Goal: Obtain resource: Obtain resource

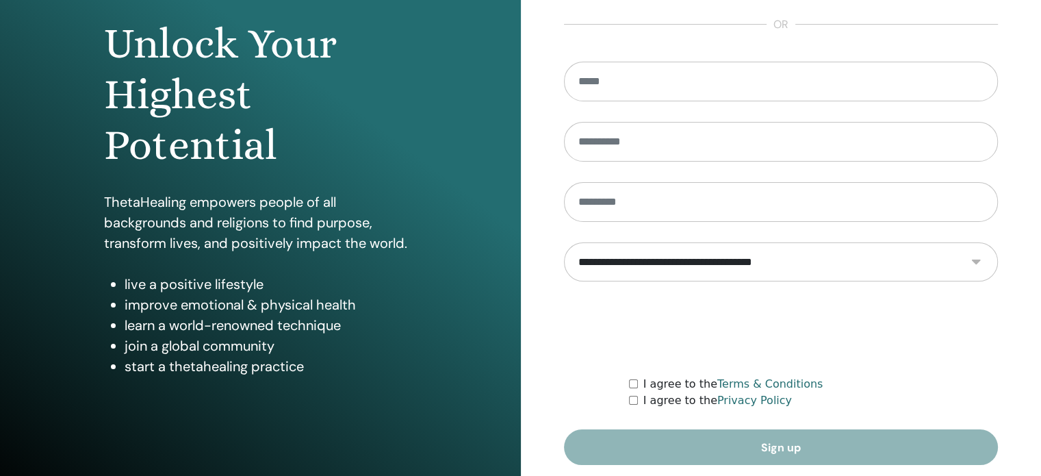
scroll to position [181, 0]
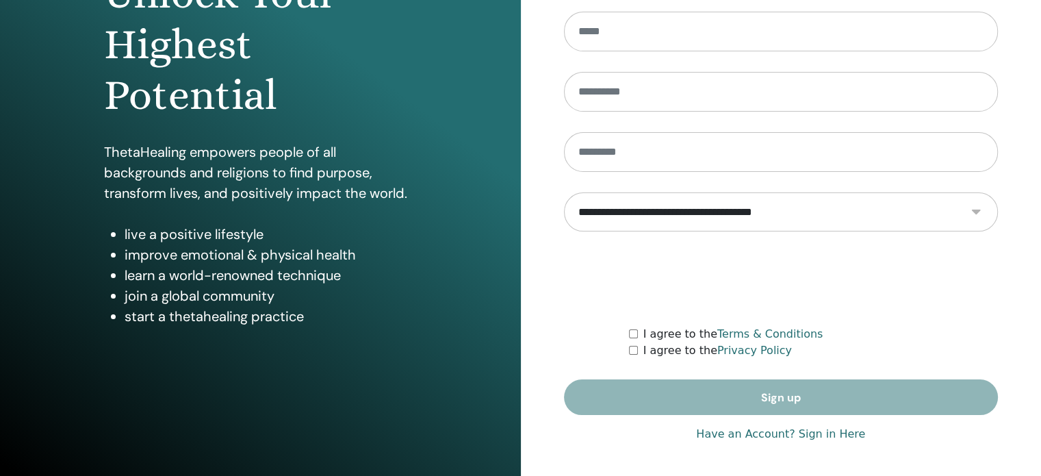
type input "**********"
click at [832, 431] on link "Have an Account? Sign in Here" at bounding box center [780, 434] width 169 height 16
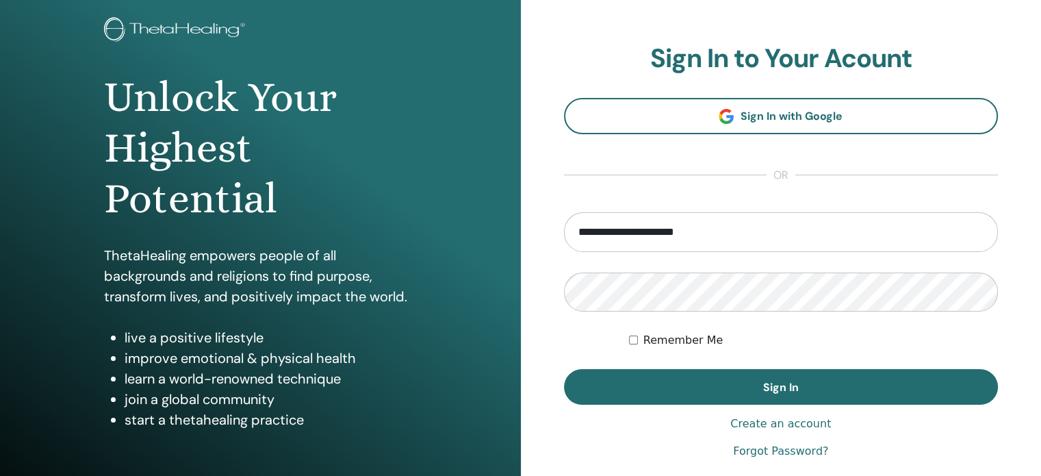
scroll to position [137, 0]
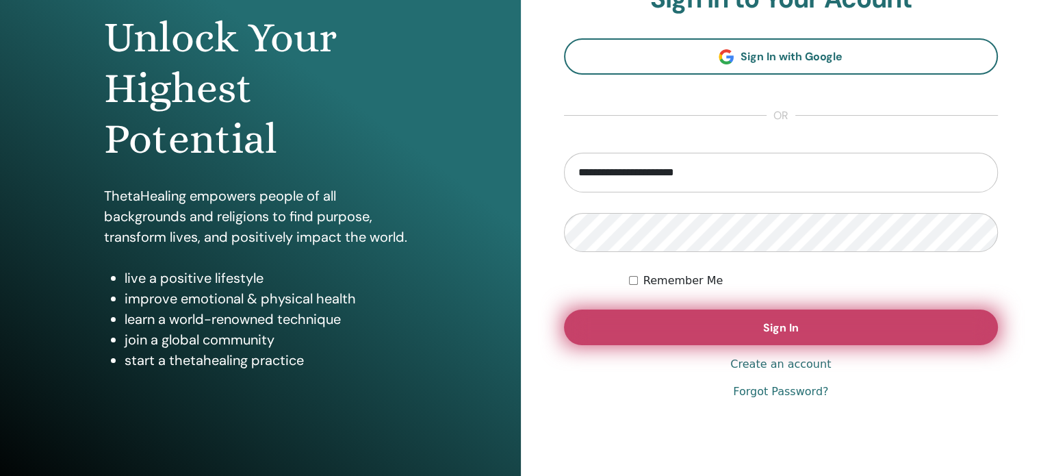
click at [682, 322] on button "Sign In" at bounding box center [781, 327] width 435 height 36
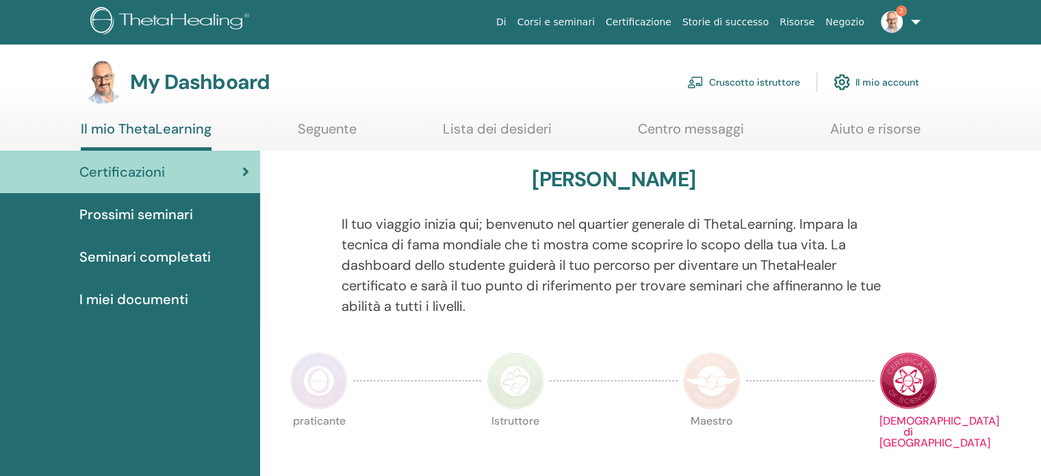
click at [782, 84] on link "Cruscotto istruttore" at bounding box center [743, 82] width 113 height 30
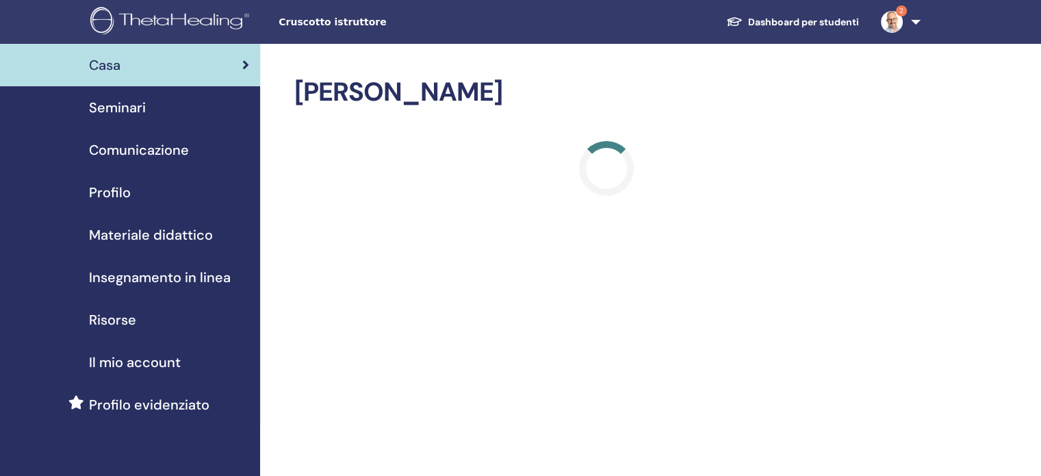
click at [146, 228] on span "Materiale didattico" at bounding box center [151, 234] width 124 height 21
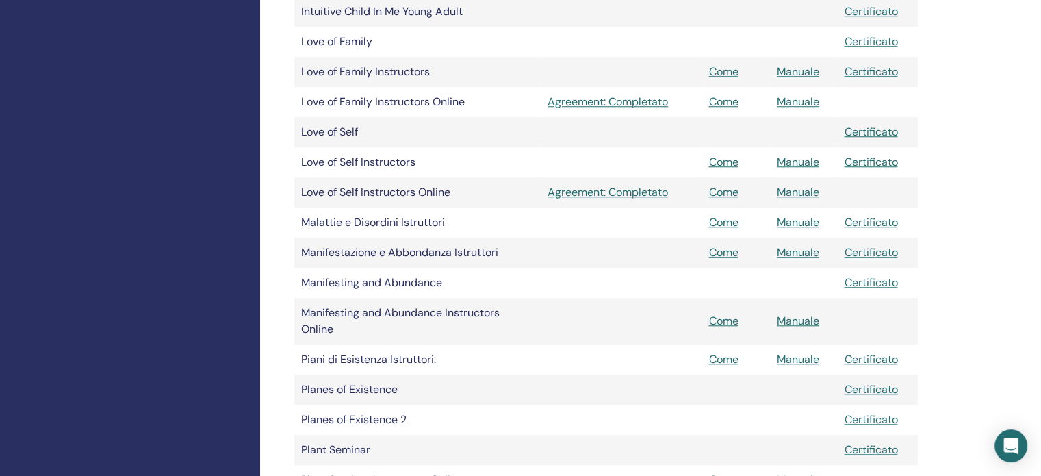
scroll to position [1232, 0]
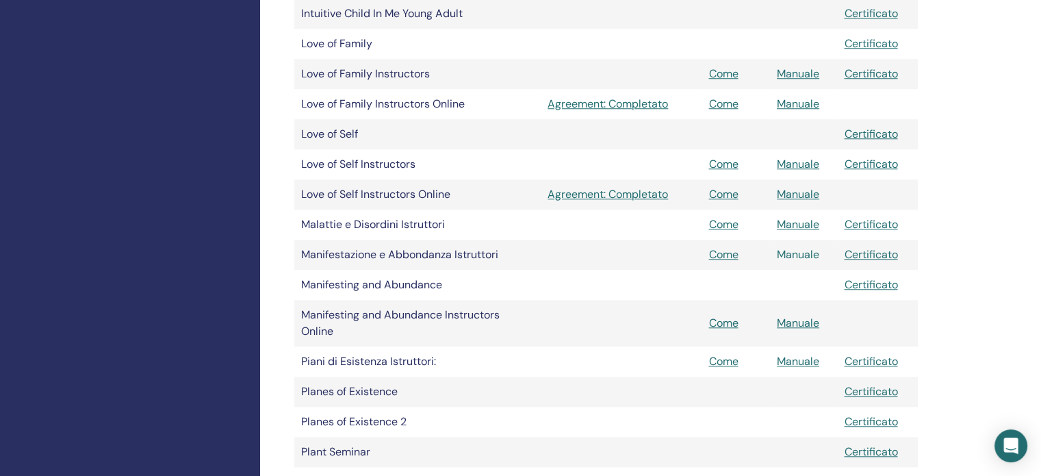
click at [783, 253] on link "Manuale" at bounding box center [798, 254] width 42 height 14
